Goal: Navigation & Orientation: Go to known website

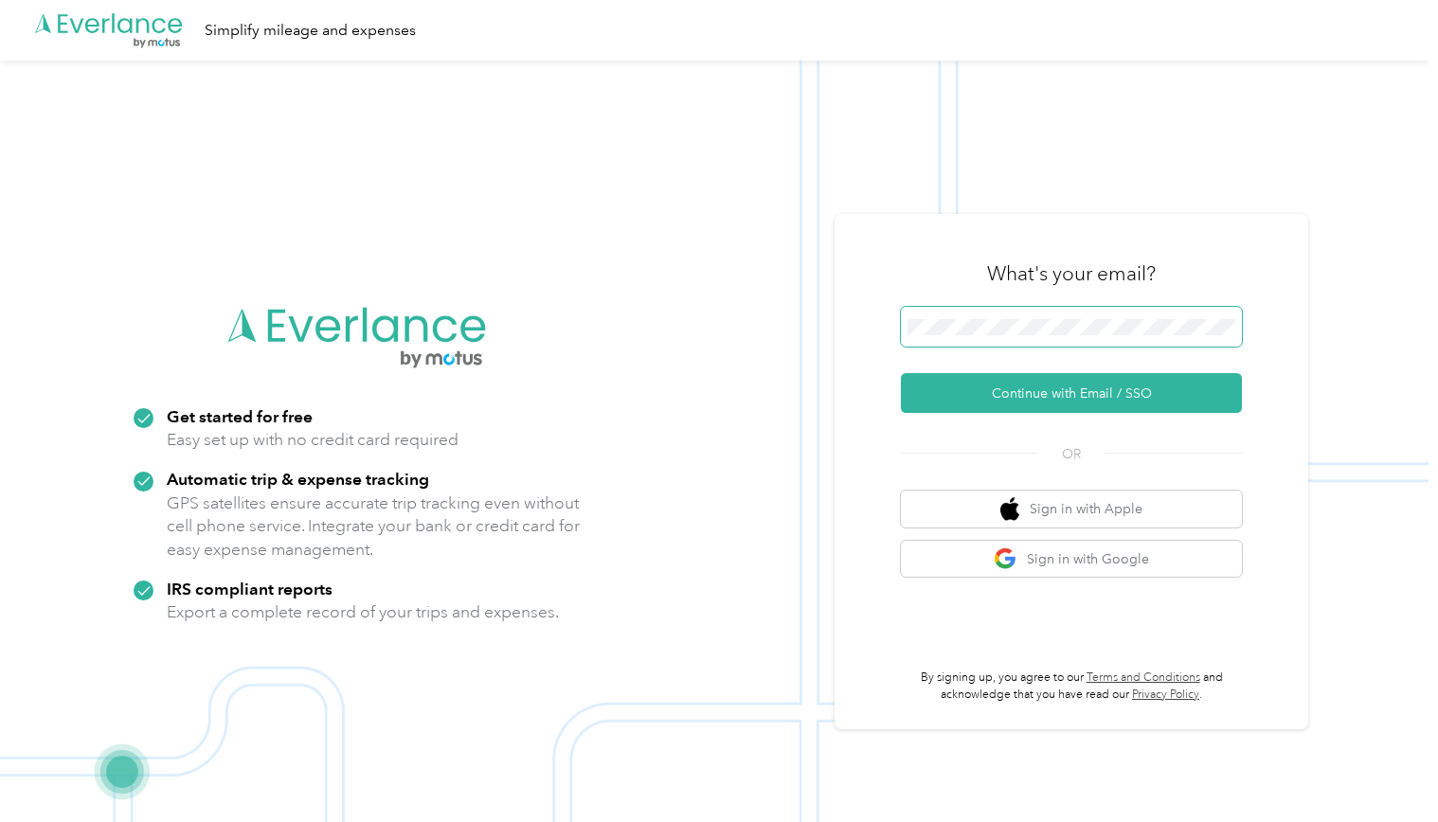
click at [1016, 312] on span at bounding box center [1071, 327] width 341 height 40
click at [1015, 317] on span at bounding box center [1071, 327] width 341 height 40
click at [1053, 382] on button "Continue with Email / SSO" at bounding box center [1071, 393] width 341 height 40
